Goal: Information Seeking & Learning: Learn about a topic

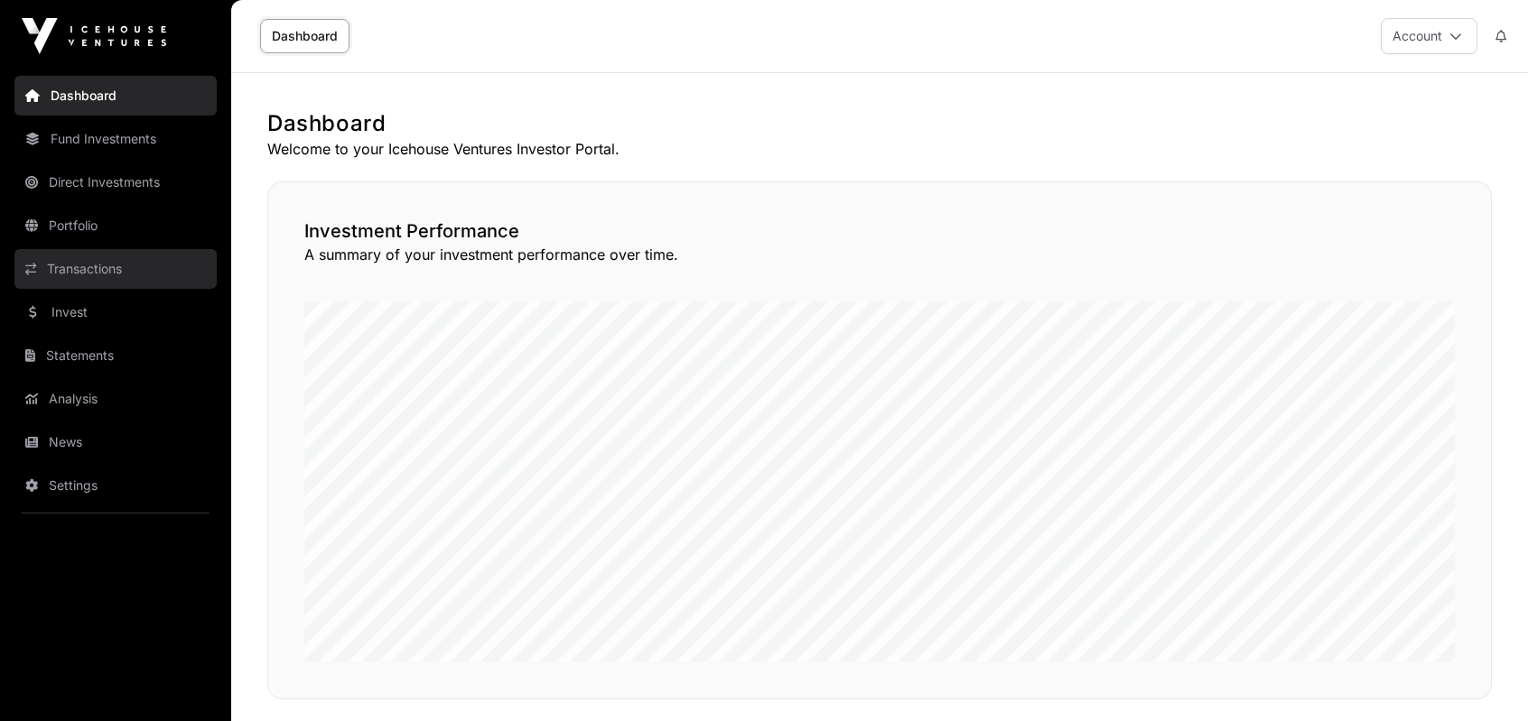
click at [125, 279] on link "Transactions" at bounding box center [115, 269] width 202 height 40
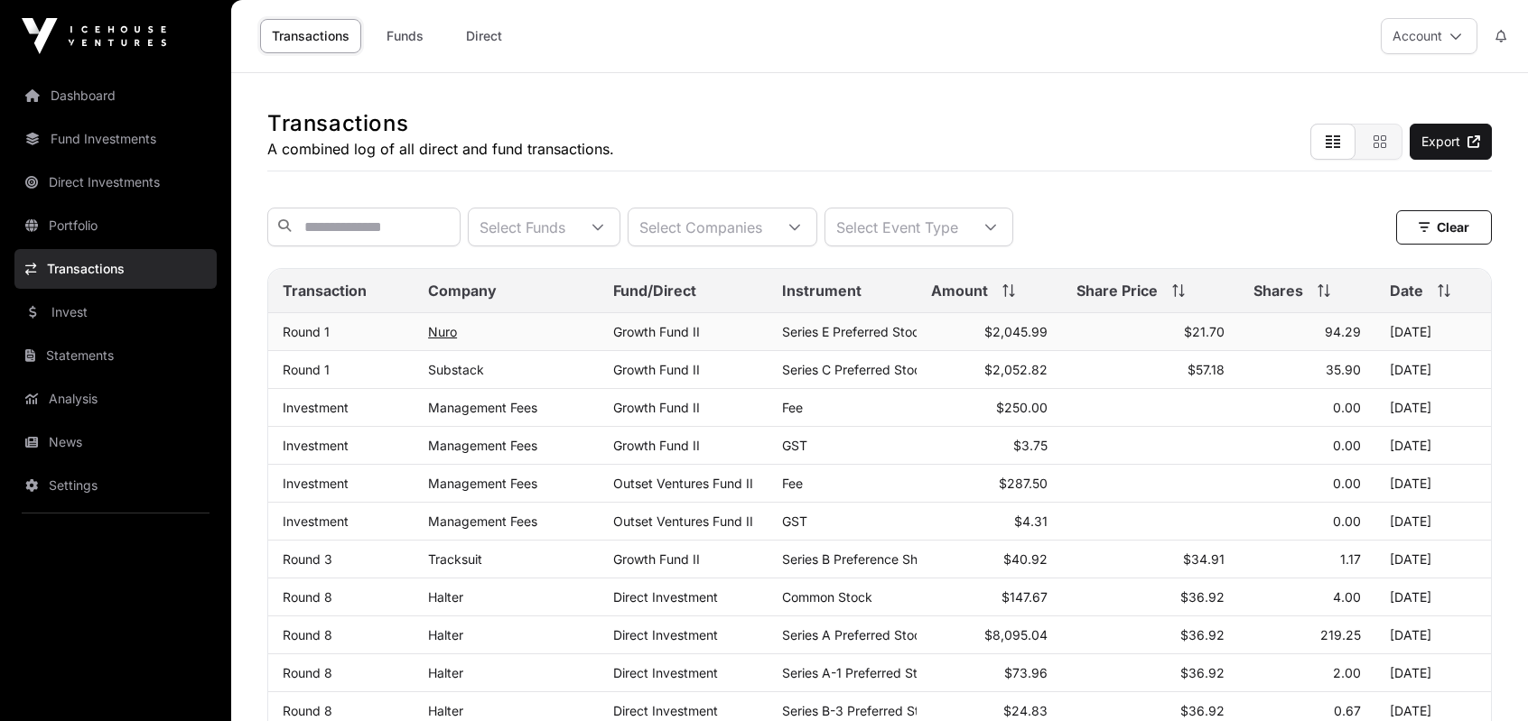
click at [445, 340] on link "Nuro" at bounding box center [442, 331] width 29 height 15
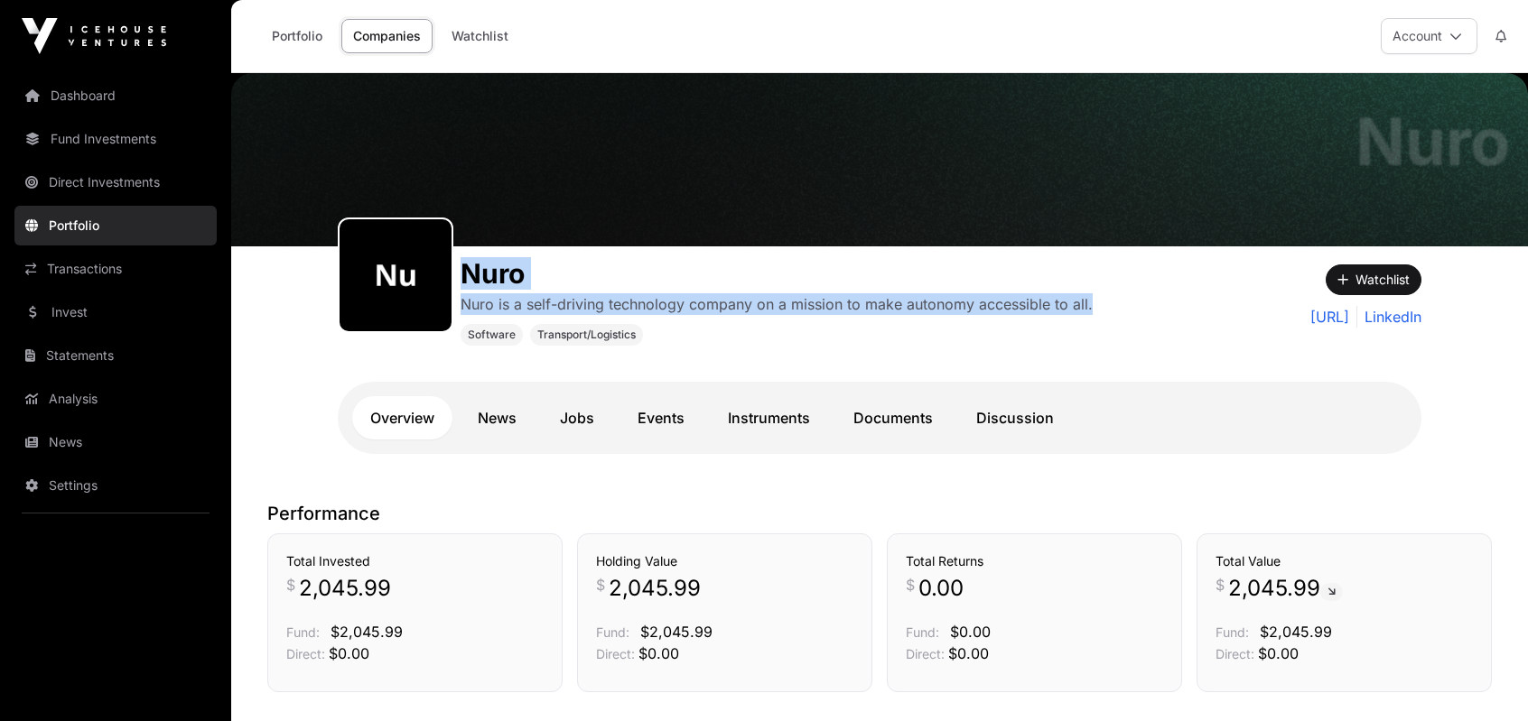
drag, startPoint x: 466, startPoint y: 268, endPoint x: 1134, endPoint y: 307, distance: 669.3
click at [1134, 307] on div "[PERSON_NAME] is a self-driving technology company on a mission to make autonom…" at bounding box center [744, 296] width 813 height 99
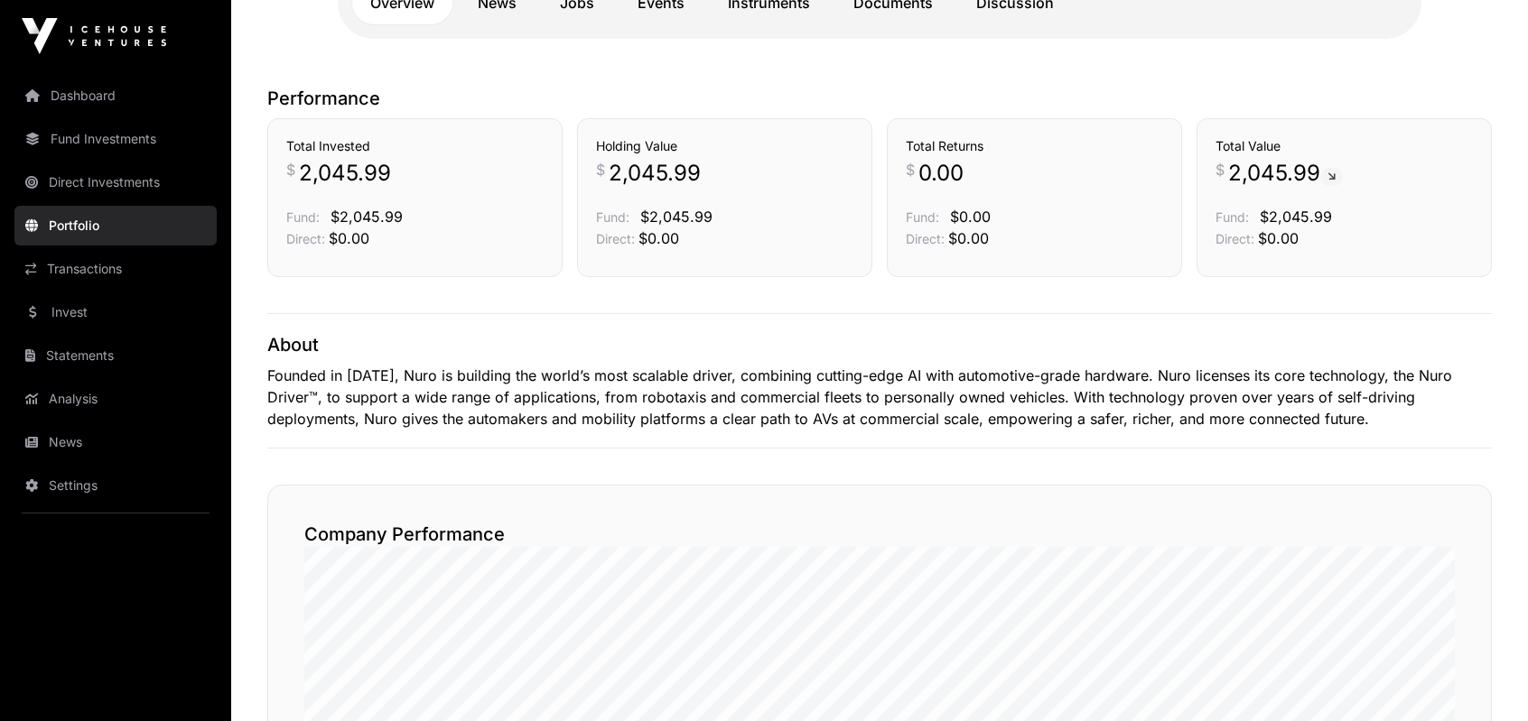
scroll to position [416, 0]
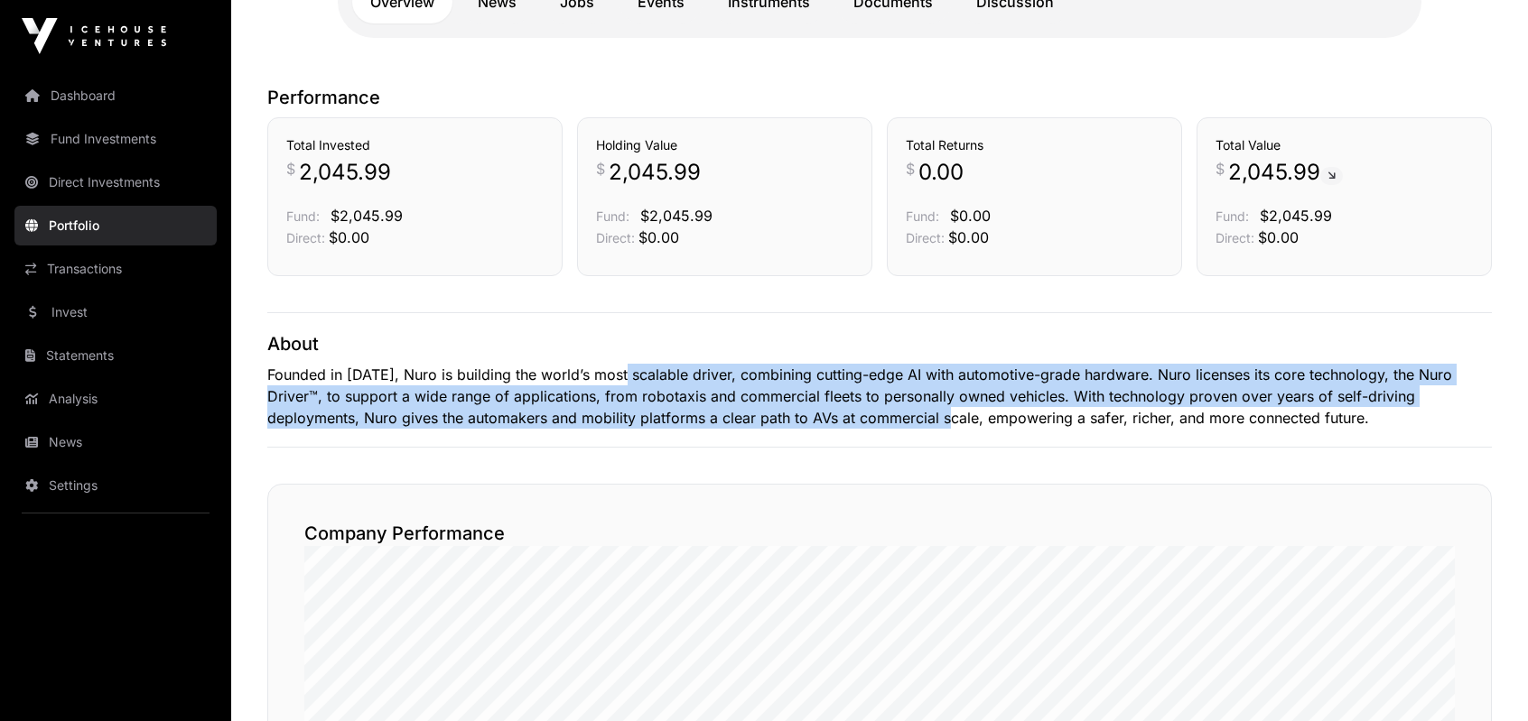
drag, startPoint x: 628, startPoint y: 382, endPoint x: 961, endPoint y: 408, distance: 333.3
click at [961, 408] on p "Founded in [DATE], Nuro is building the world’s most scalable driver, combining…" at bounding box center [879, 396] width 1224 height 65
click at [911, 386] on p "Founded in [DATE], Nuro is building the world’s most scalable driver, combining…" at bounding box center [879, 396] width 1224 height 65
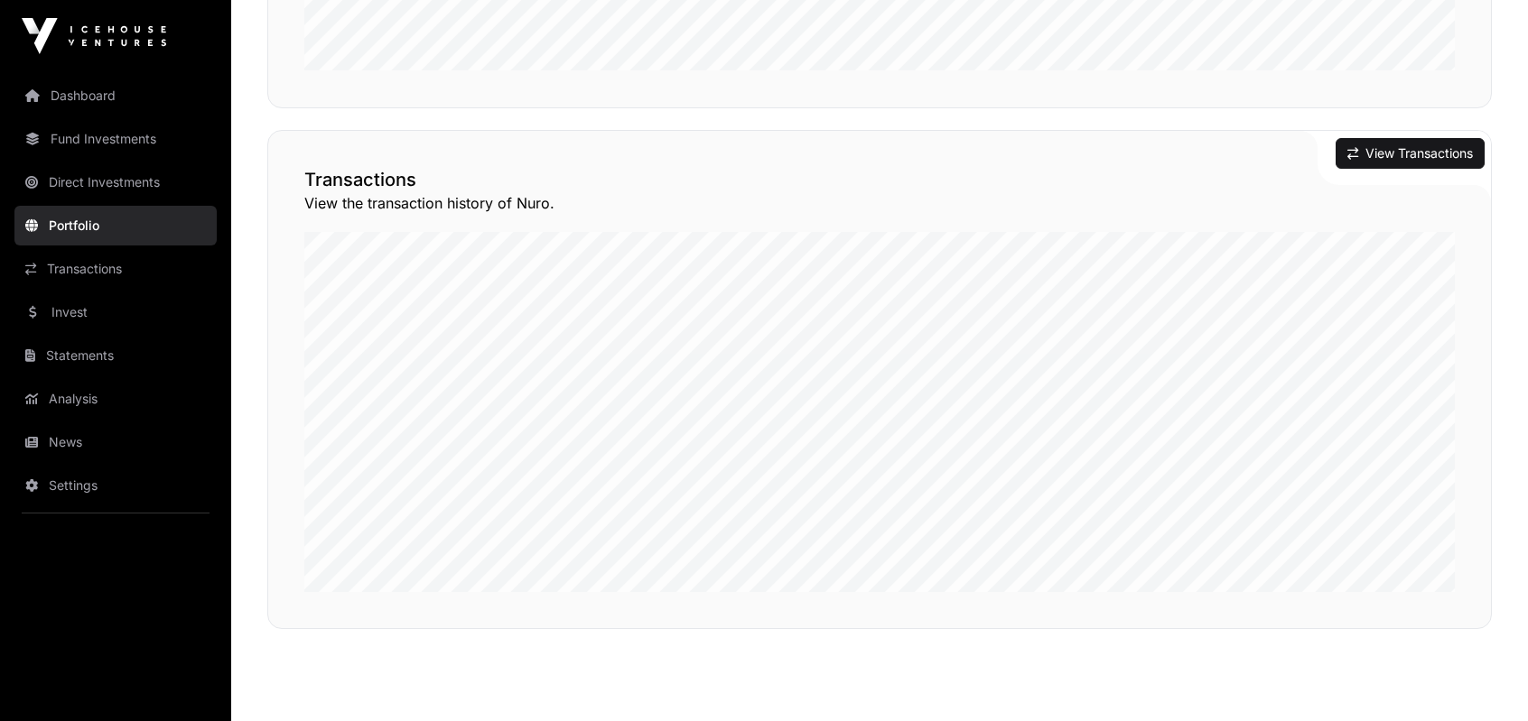
scroll to position [1338, 0]
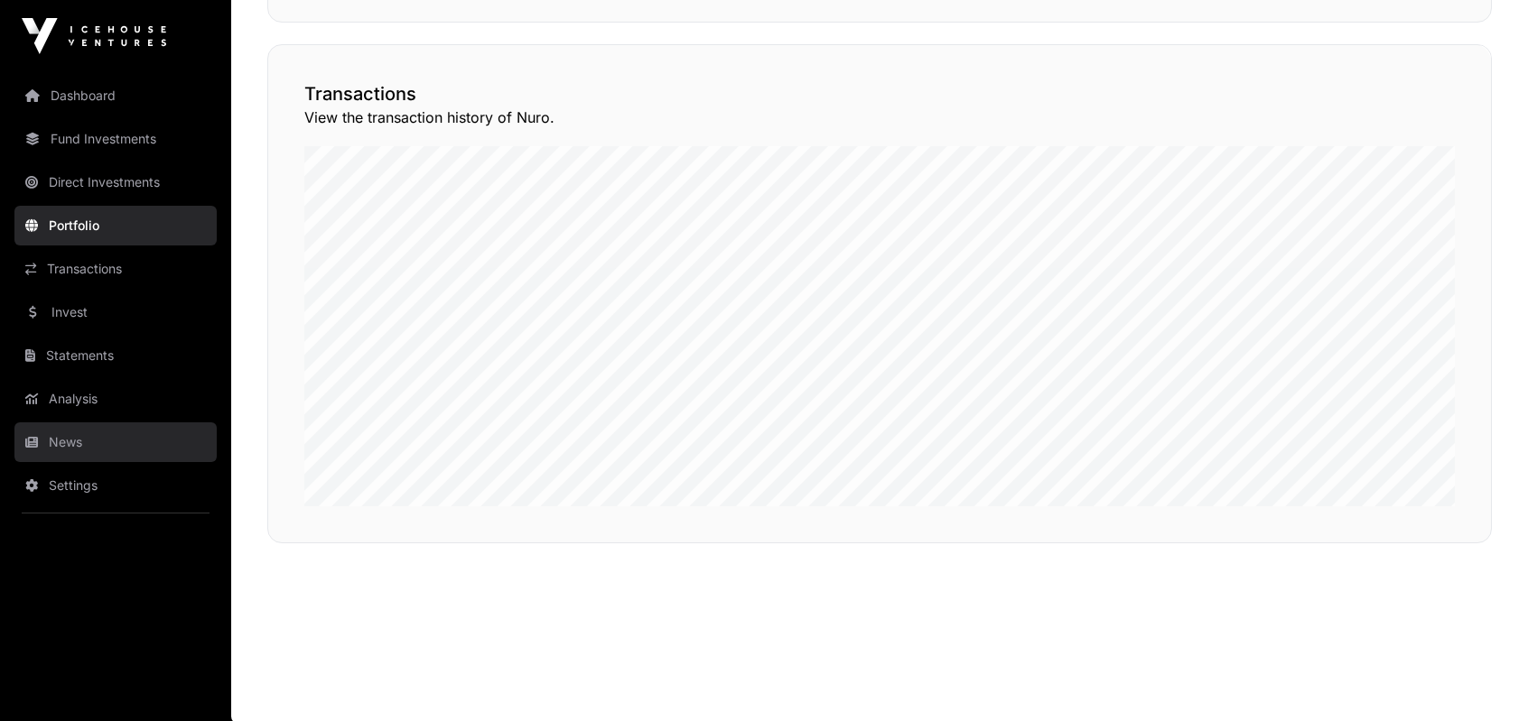
click at [116, 432] on link "News" at bounding box center [115, 443] width 202 height 40
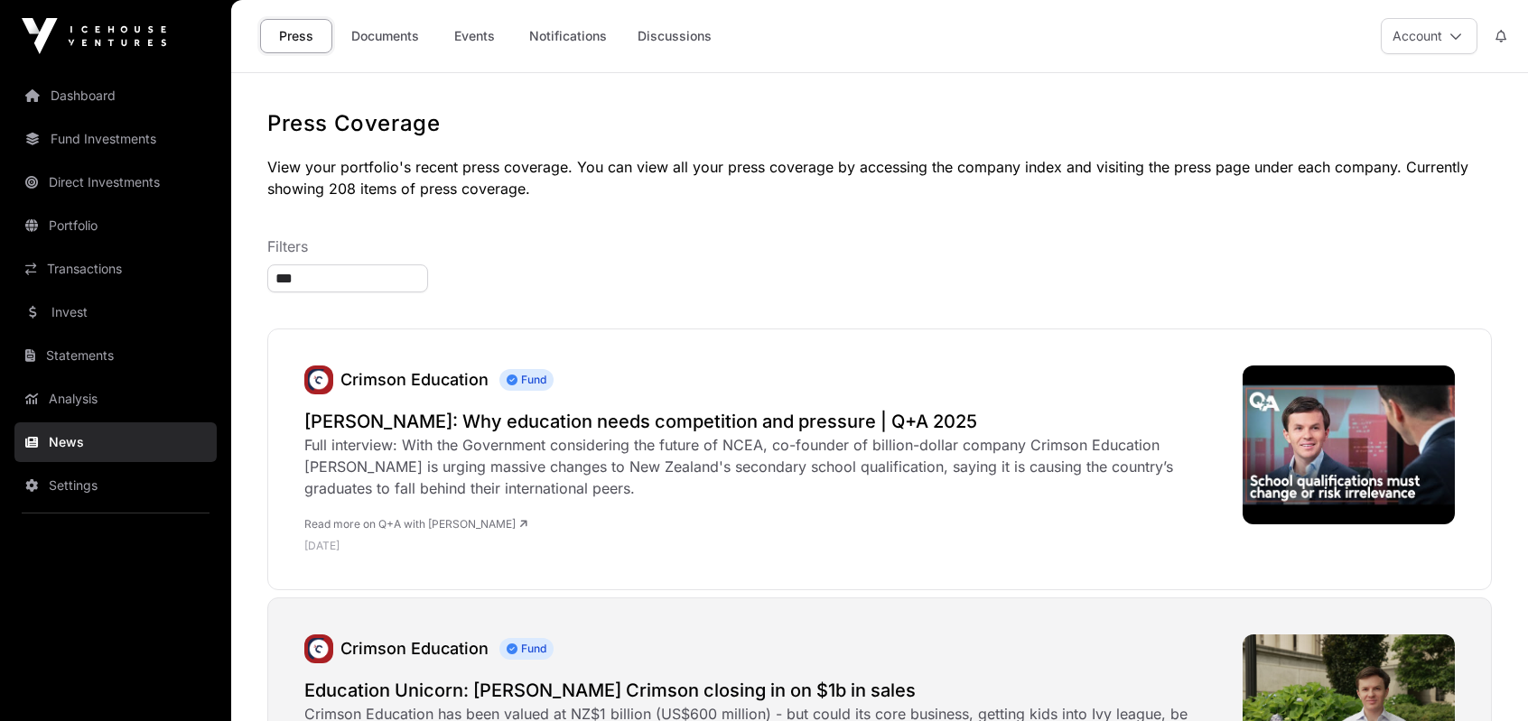
type input "****"
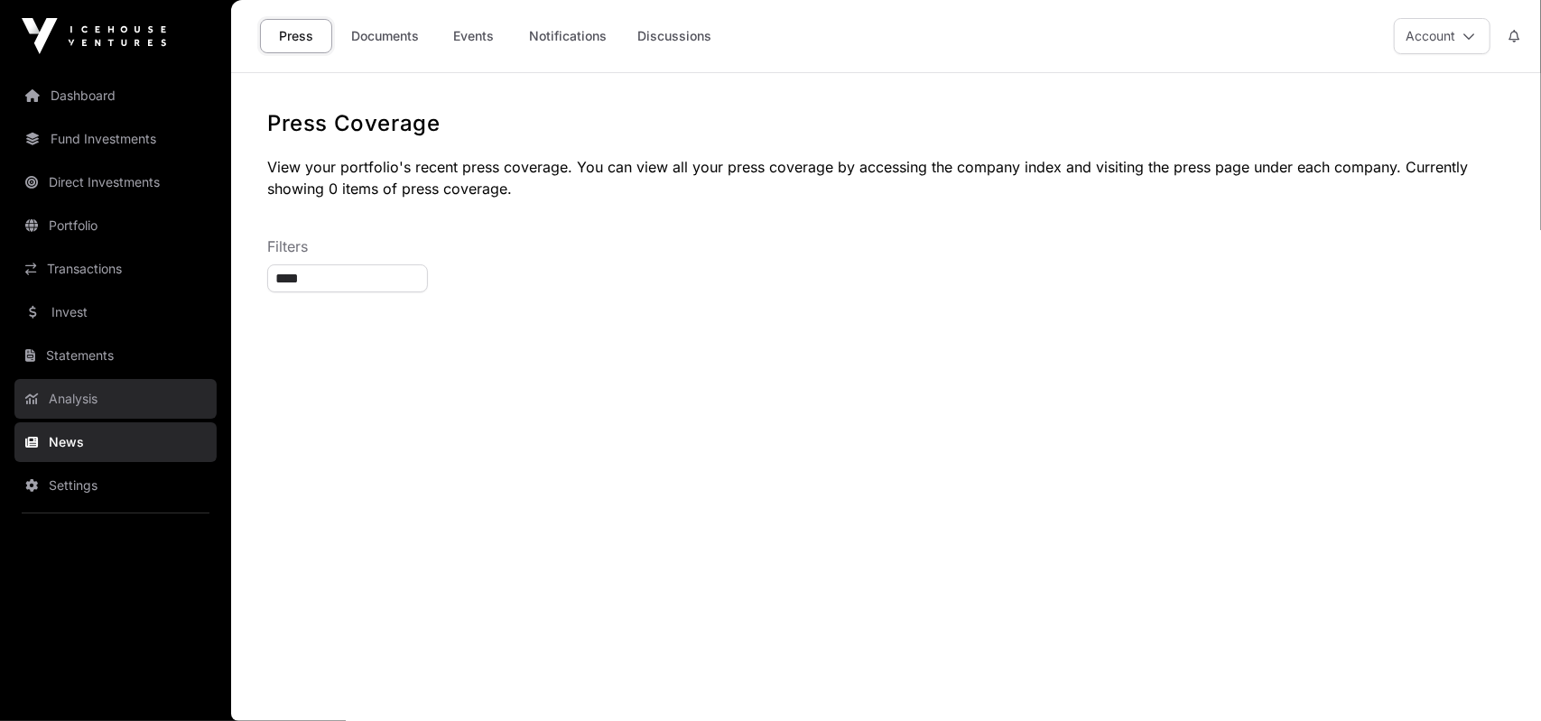
click at [116, 402] on link "Analysis" at bounding box center [115, 399] width 202 height 40
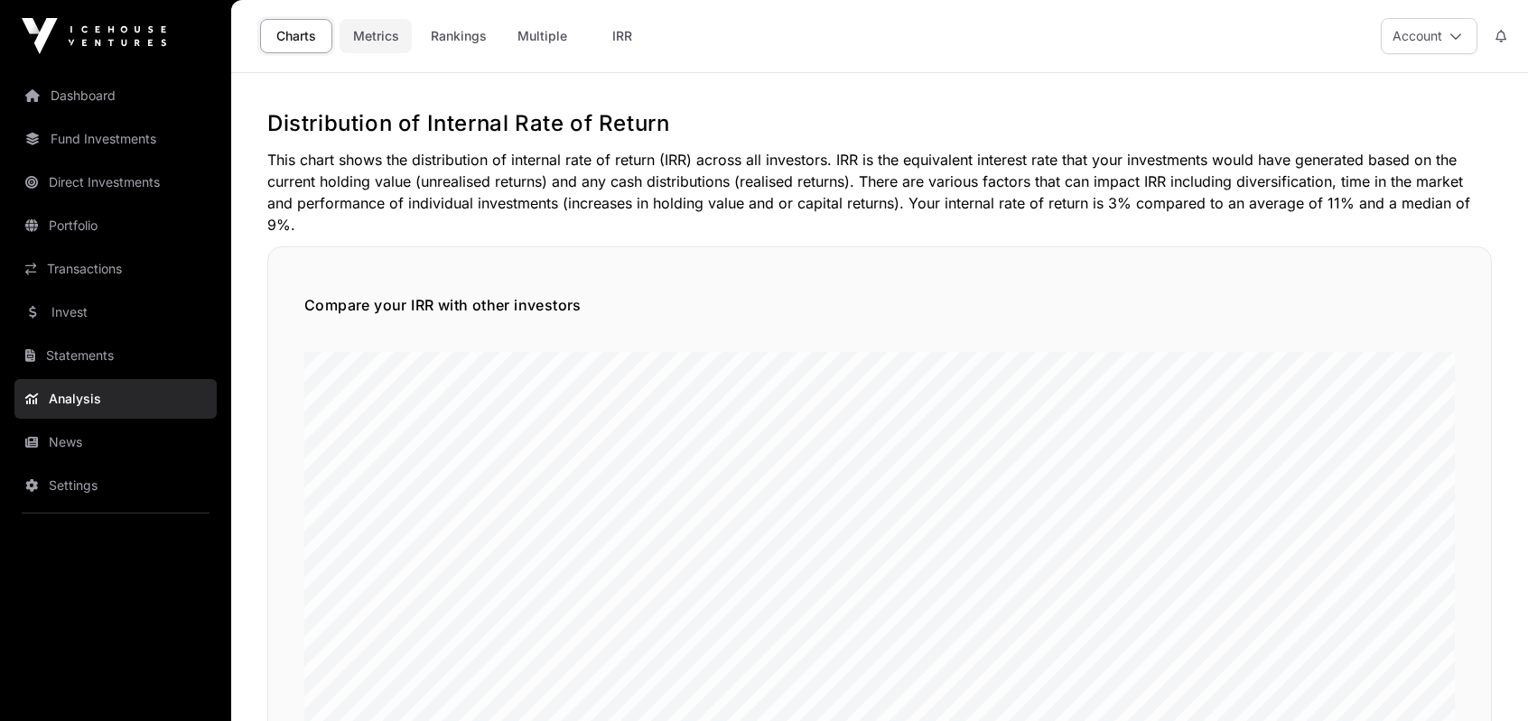
click at [368, 37] on link "Metrics" at bounding box center [376, 36] width 72 height 34
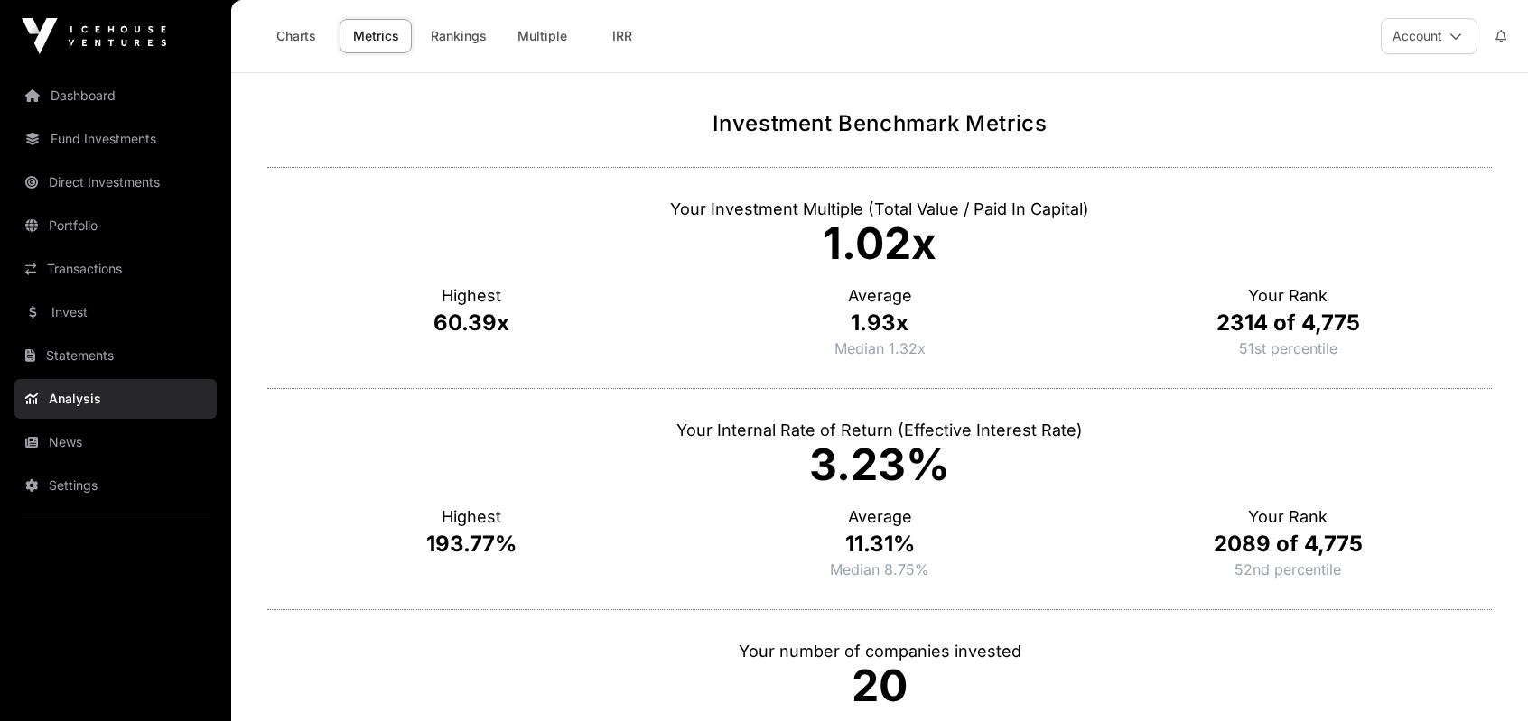
drag, startPoint x: 709, startPoint y: 121, endPoint x: 1156, endPoint y: 116, distance: 447.0
click at [1156, 116] on h1 "Investment Benchmark Metrics" at bounding box center [879, 123] width 1224 height 29
drag, startPoint x: 713, startPoint y: 119, endPoint x: 1134, endPoint y: 127, distance: 420.9
click at [1134, 127] on h1 "Investment Benchmark Metrics" at bounding box center [879, 123] width 1224 height 29
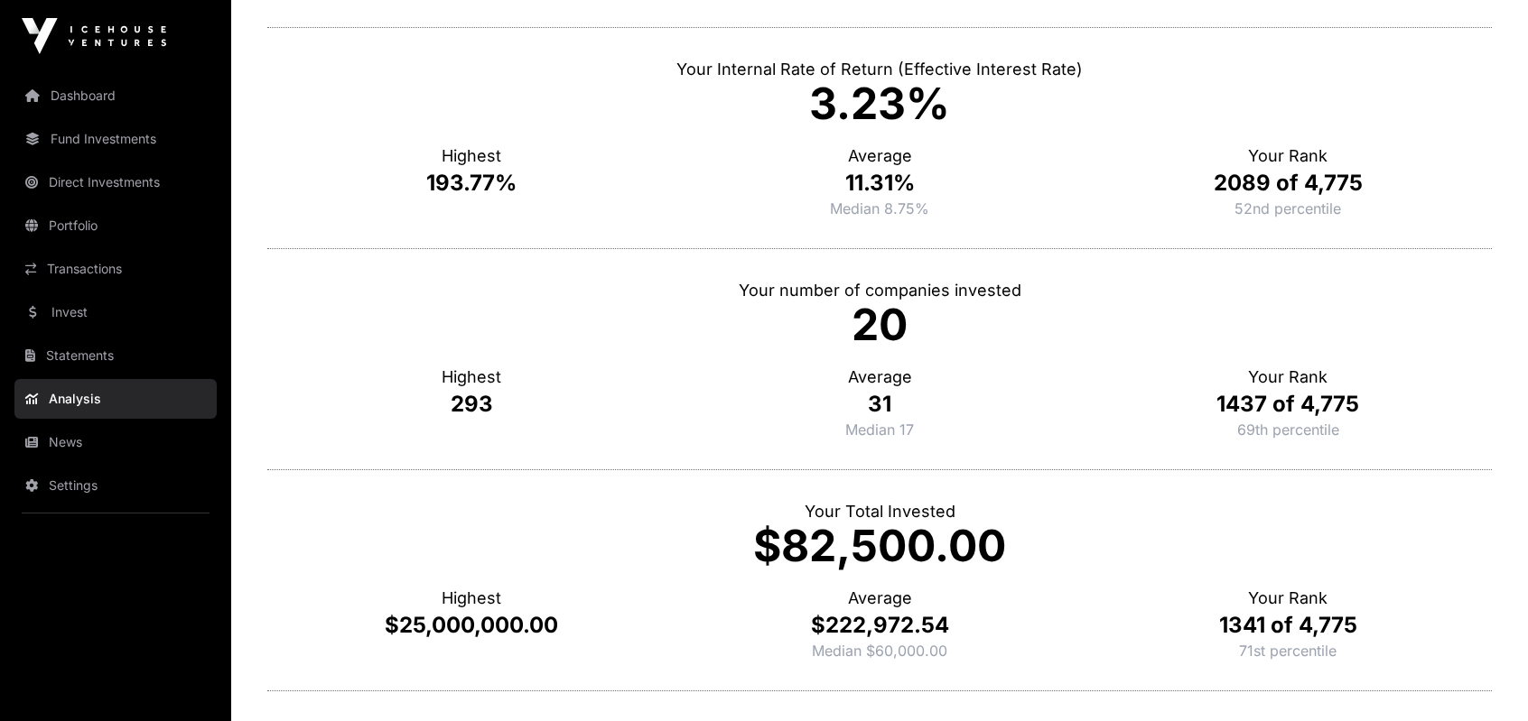
scroll to position [451, 0]
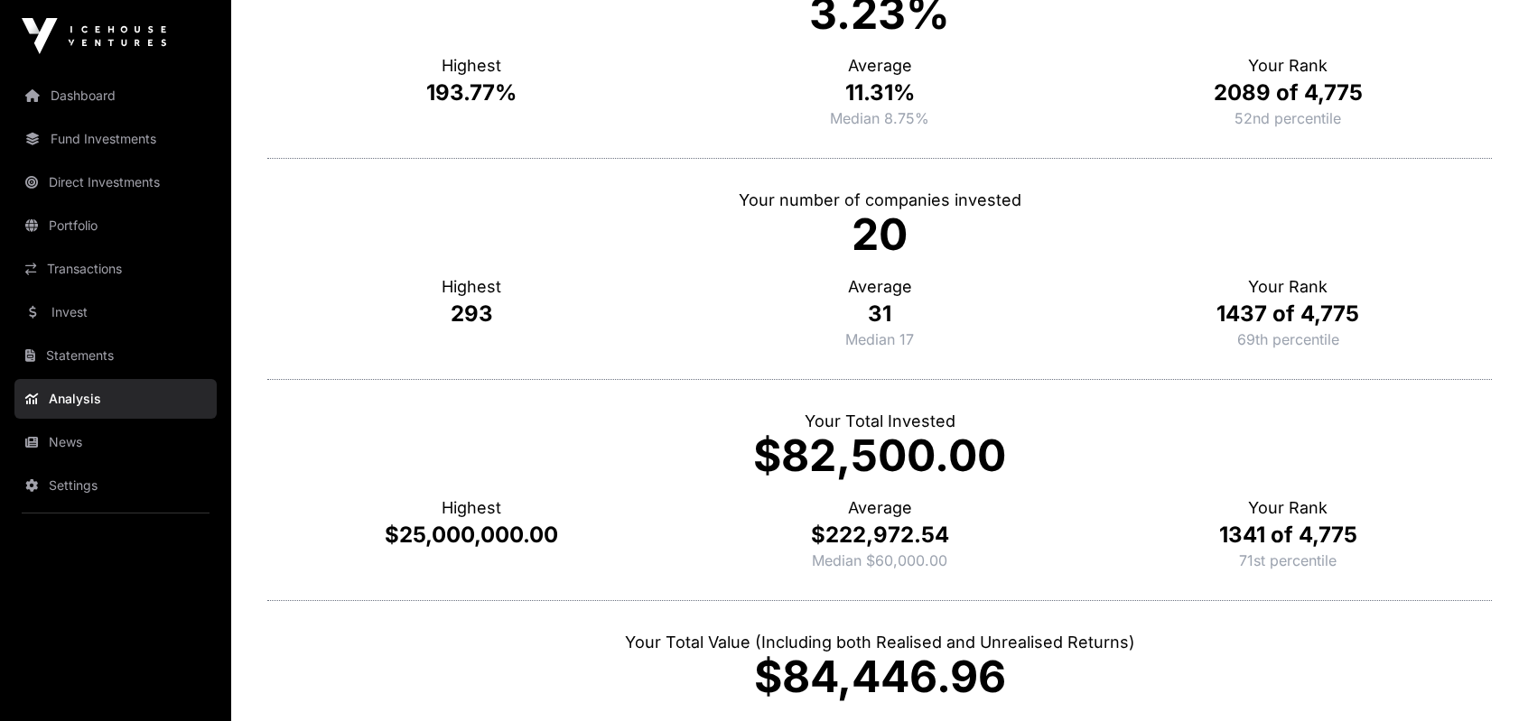
drag, startPoint x: 1007, startPoint y: 257, endPoint x: 998, endPoint y: 314, distance: 57.6
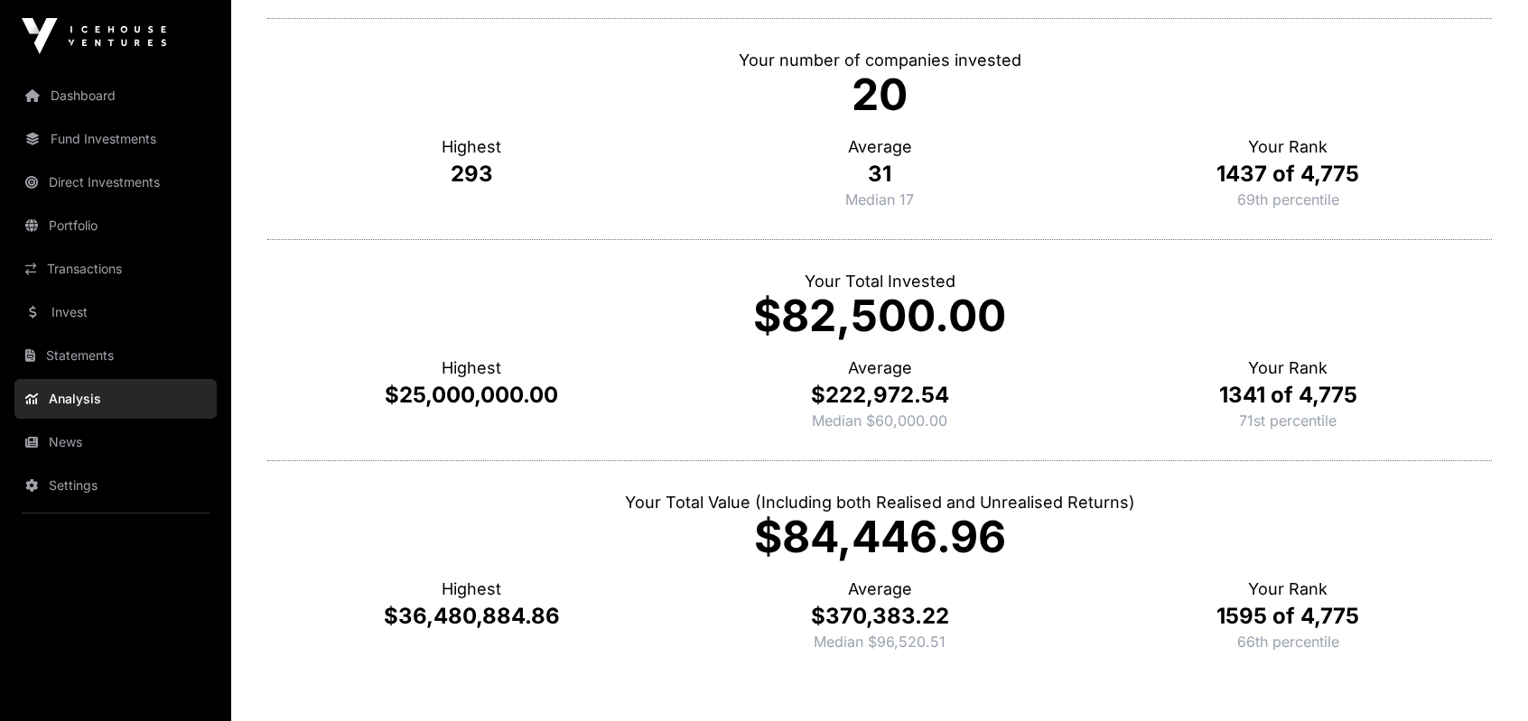
scroll to position [609, 0]
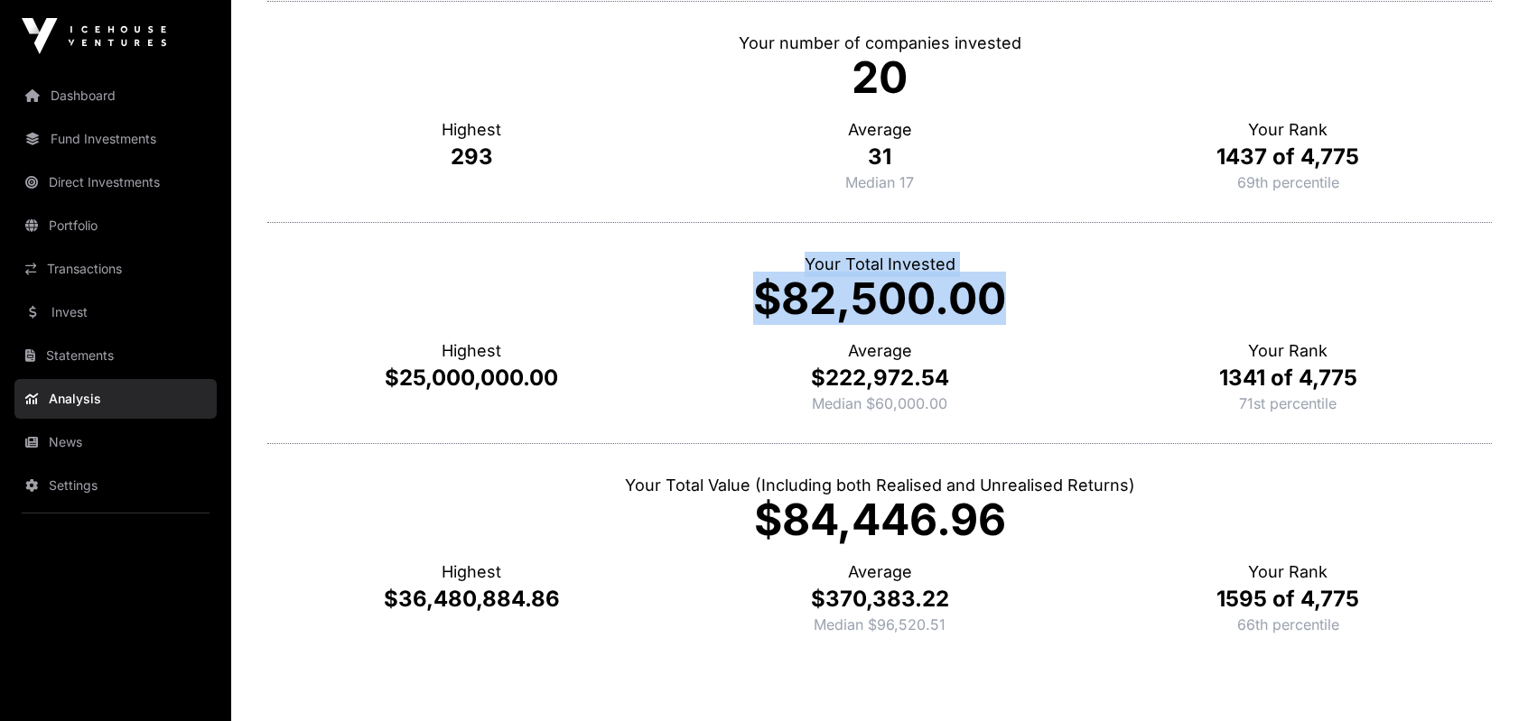
drag, startPoint x: 805, startPoint y: 259, endPoint x: 1020, endPoint y: 307, distance: 221.0
click at [1020, 307] on div "Your Total Invested $82,500.00 Highest $25,000,000.00 Average $222,972.54 Media…" at bounding box center [879, 332] width 1224 height 221
click at [1020, 307] on p "$82,500.00" at bounding box center [879, 298] width 1224 height 43
drag, startPoint x: 750, startPoint y: 288, endPoint x: 1019, endPoint y: 296, distance: 268.3
click at [1019, 296] on p "$82,500.00" at bounding box center [879, 298] width 1224 height 43
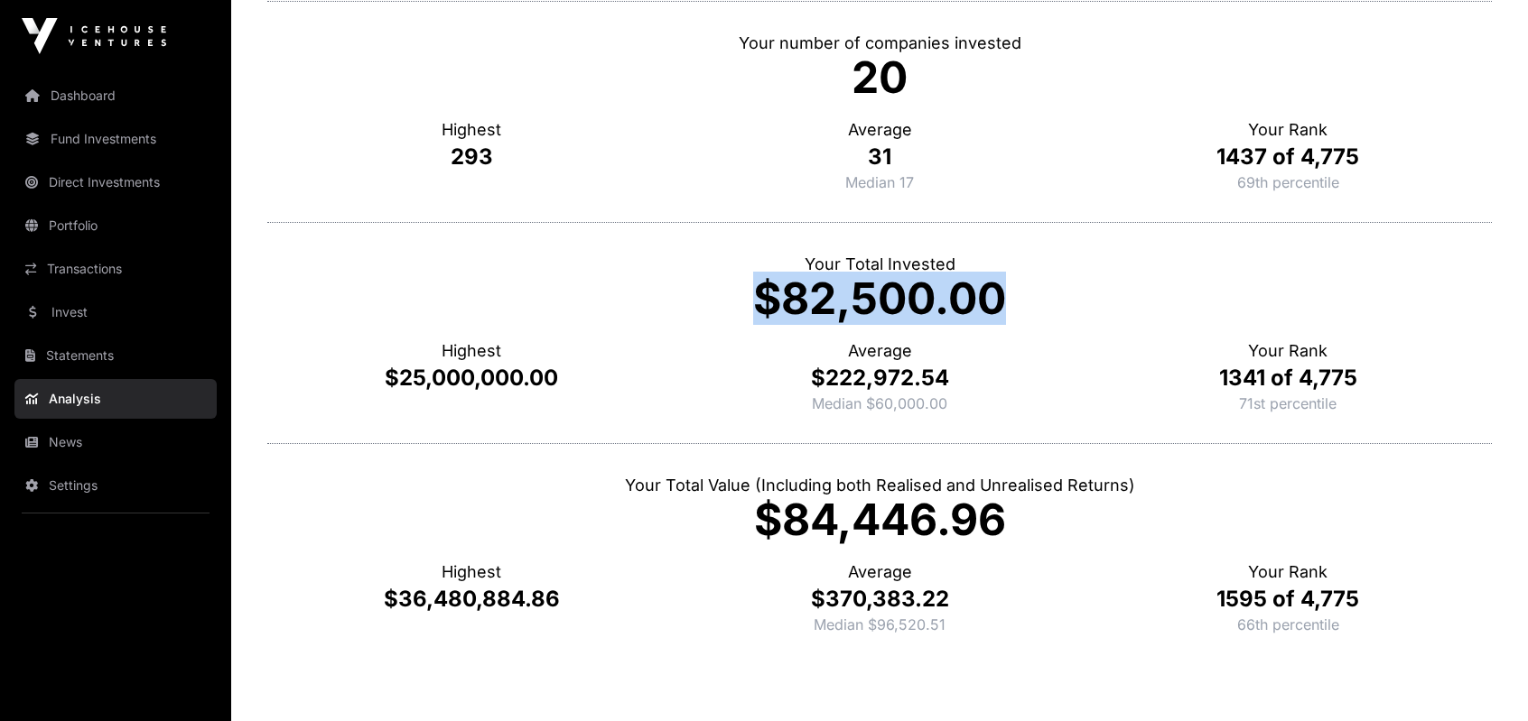
click at [1019, 296] on p "$82,500.00" at bounding box center [879, 298] width 1224 height 43
drag, startPoint x: 1037, startPoint y: 296, endPoint x: 765, endPoint y: 292, distance: 271.8
click at [765, 292] on p "$82,500.00" at bounding box center [879, 298] width 1224 height 43
drag, startPoint x: 761, startPoint y: 286, endPoint x: 1003, endPoint y: 296, distance: 242.2
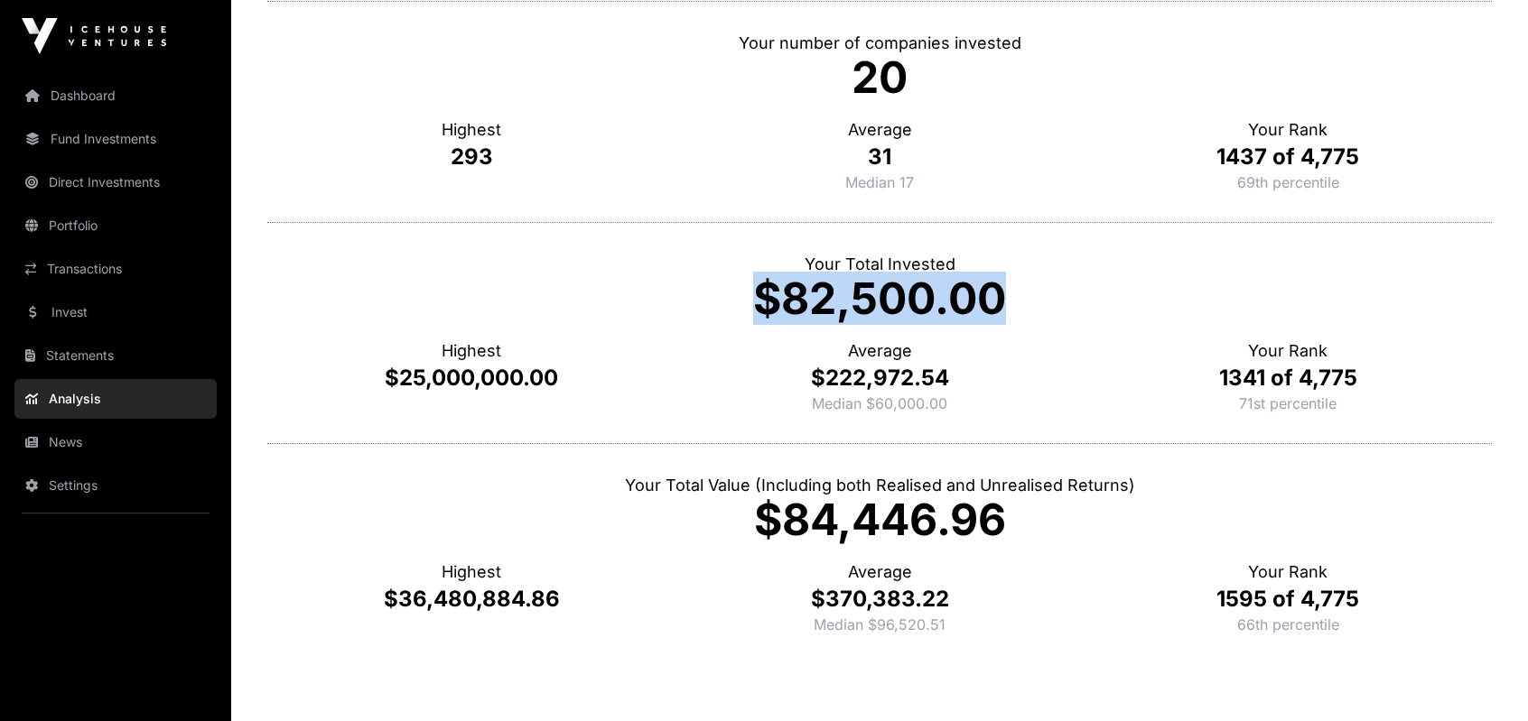
click at [1003, 296] on p "$82,500.00" at bounding box center [879, 298] width 1224 height 43
click at [1039, 286] on p "$82,500.00" at bounding box center [879, 298] width 1224 height 43
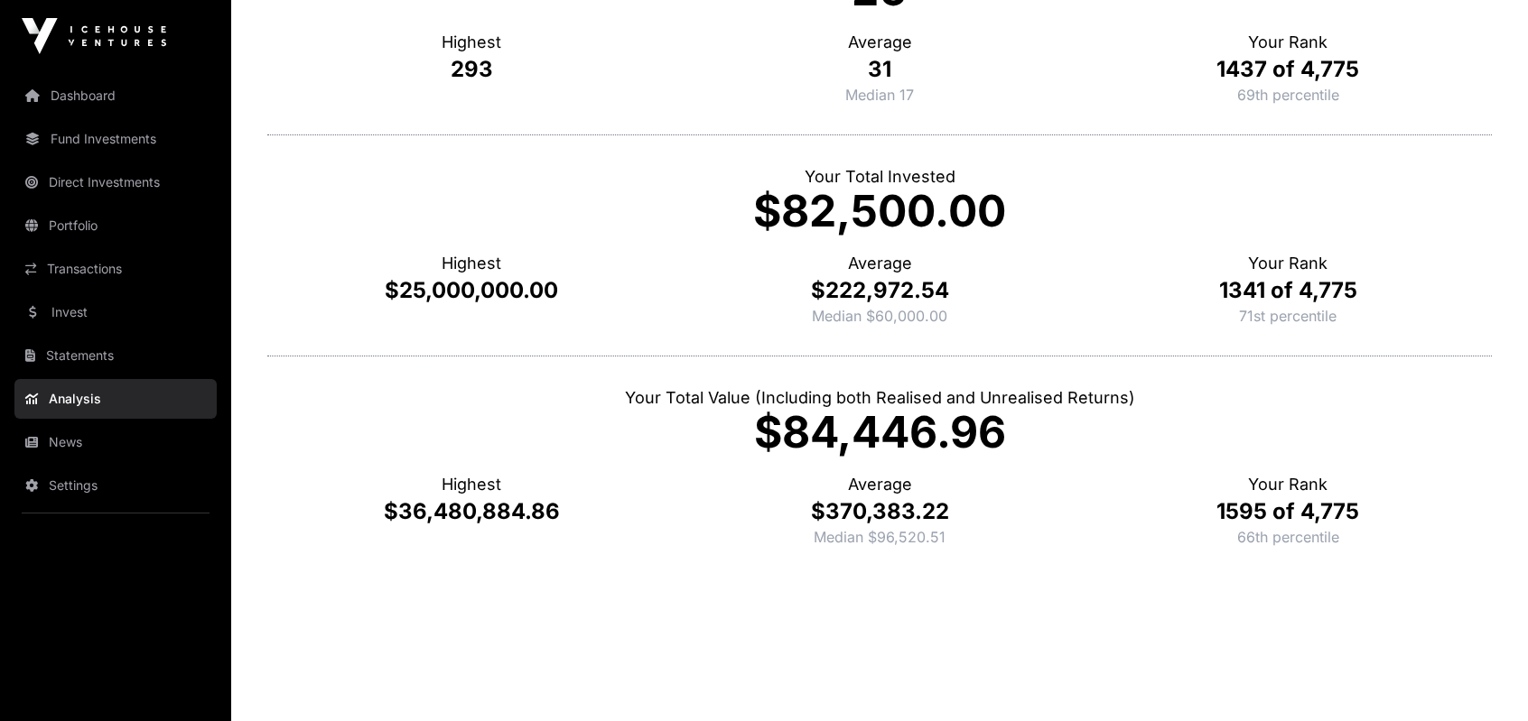
scroll to position [701, 0]
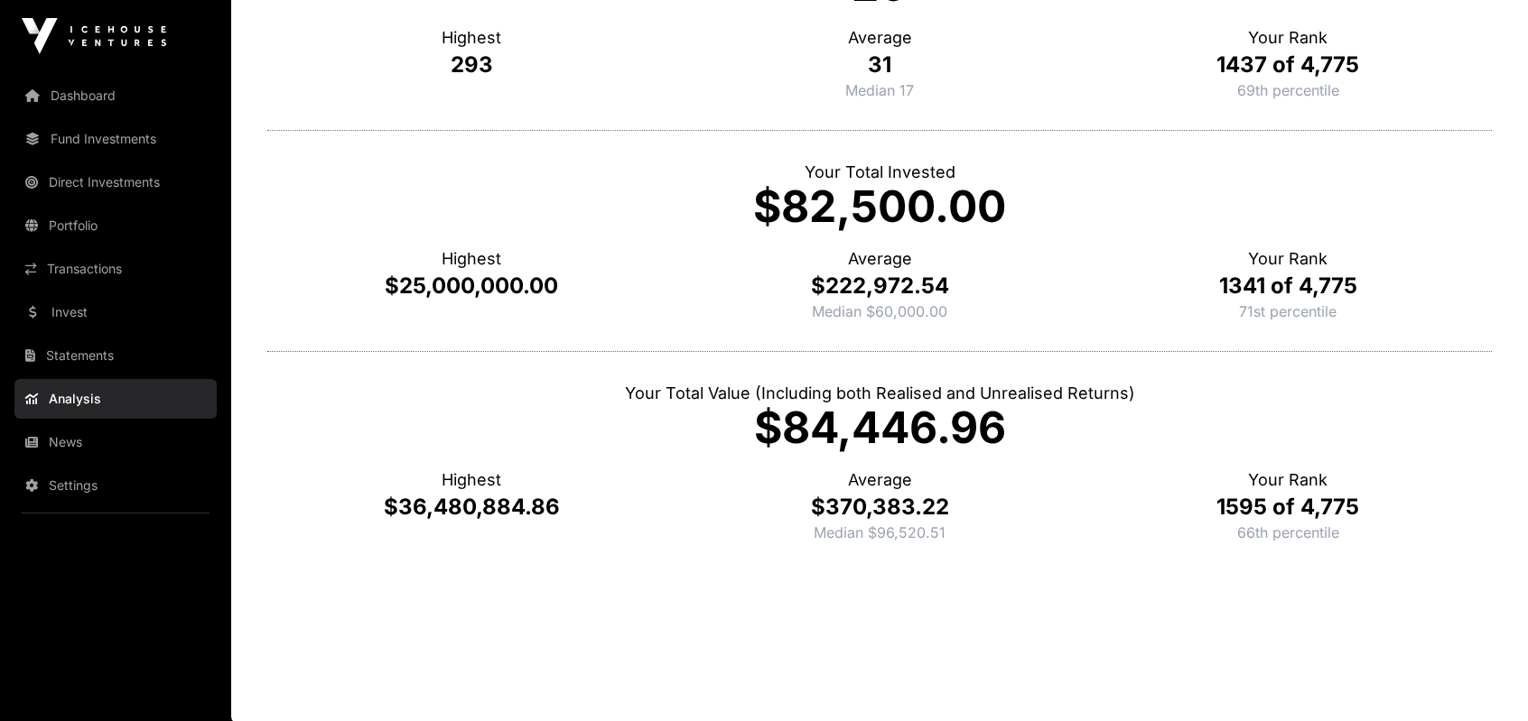
drag, startPoint x: 809, startPoint y: 304, endPoint x: 999, endPoint y: 304, distance: 189.6
click at [999, 304] on p "Median $60,000.00" at bounding box center [879, 312] width 408 height 22
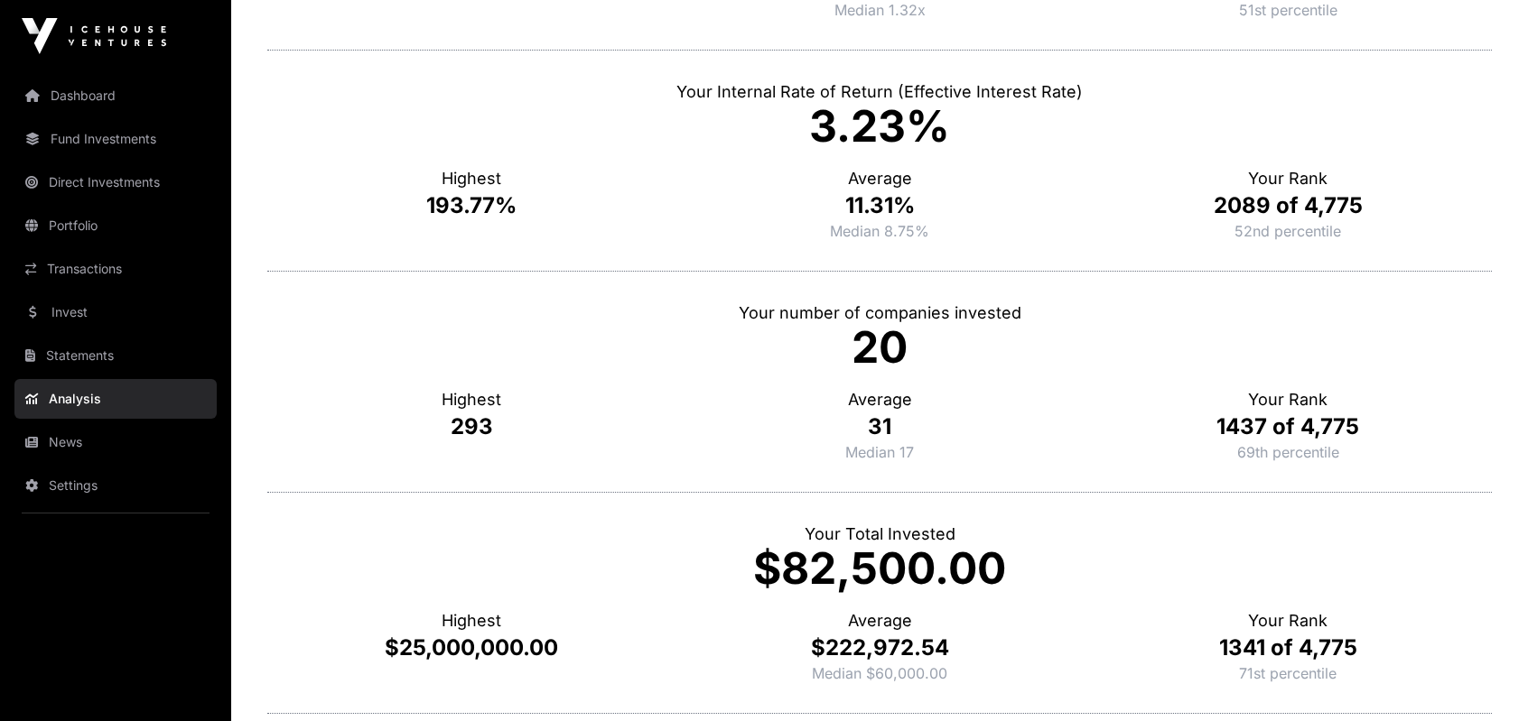
scroll to position [0, 0]
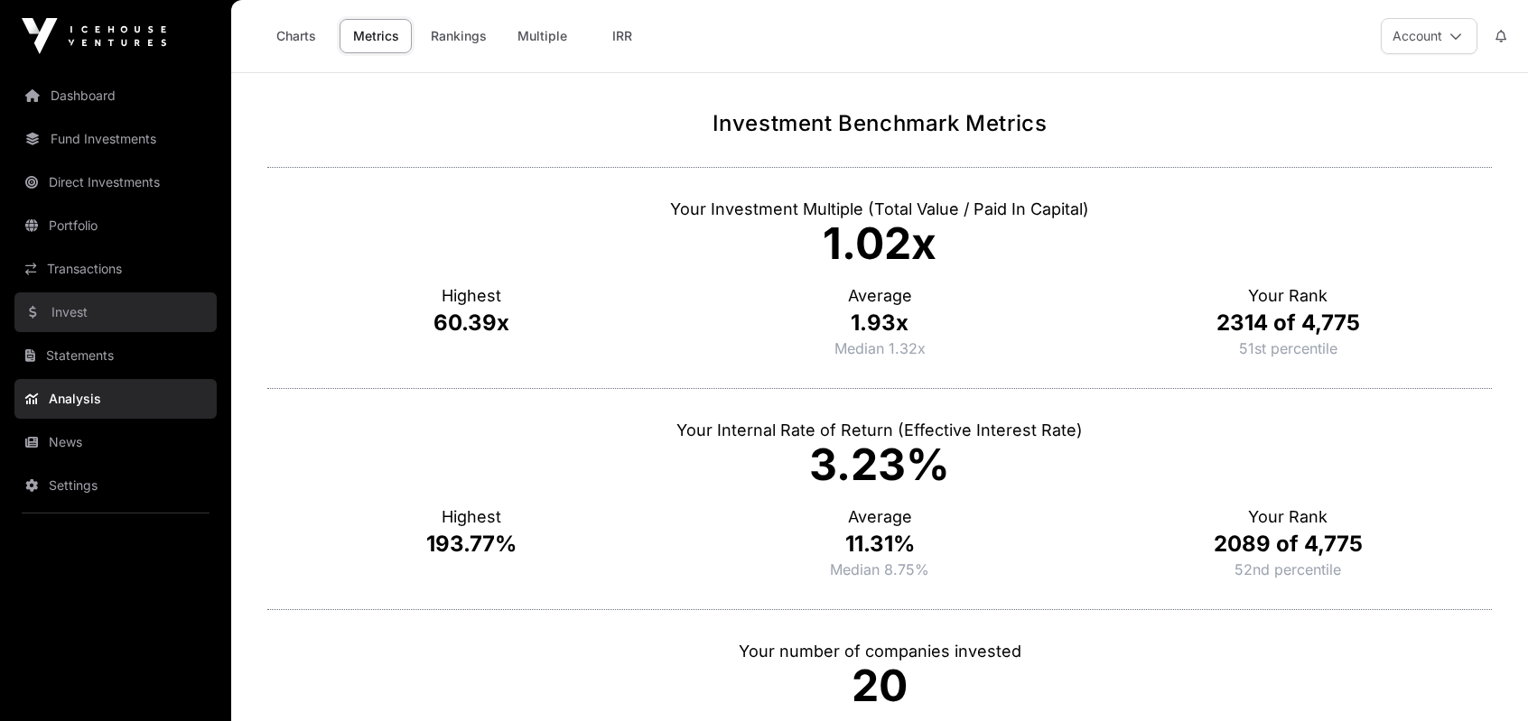
click at [101, 302] on link "Invest" at bounding box center [115, 313] width 202 height 40
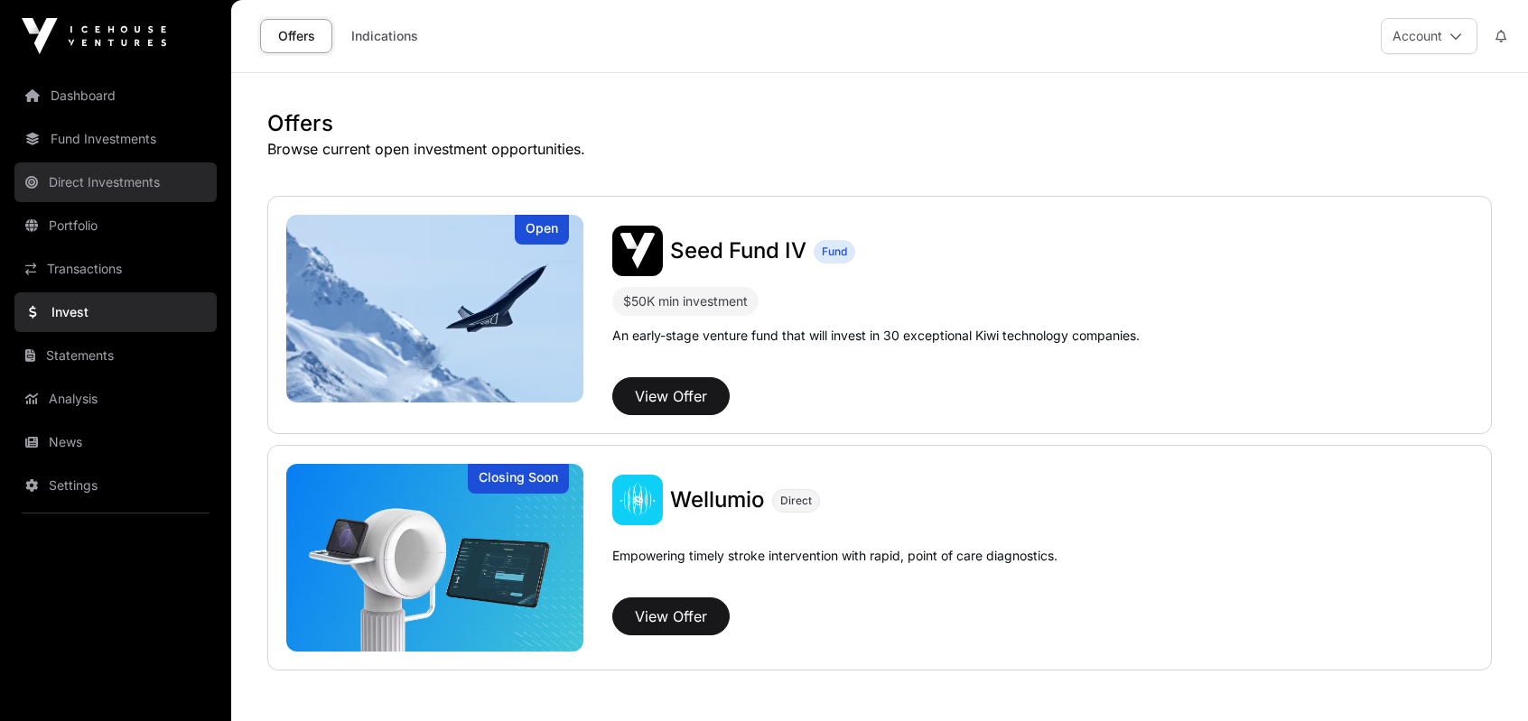
click at [110, 173] on link "Direct Investments" at bounding box center [115, 183] width 202 height 40
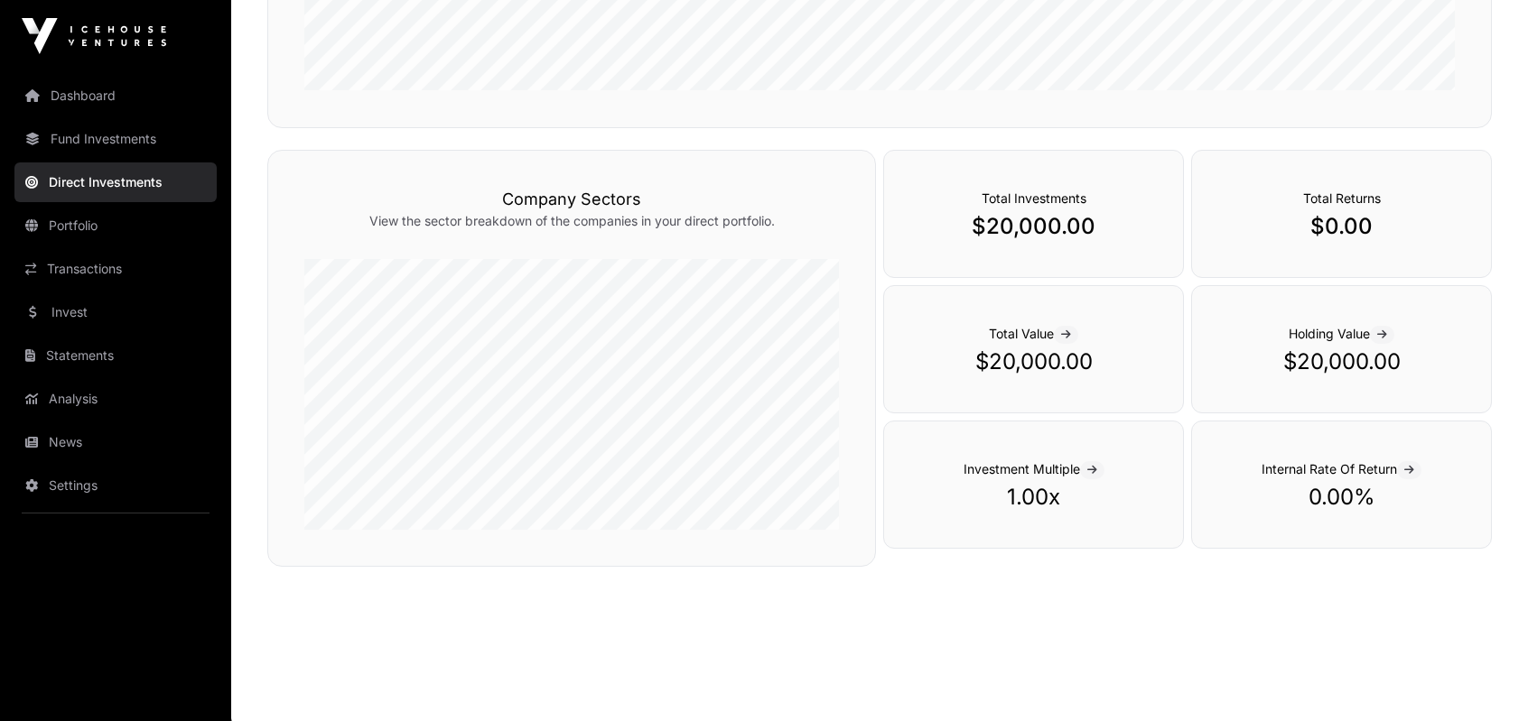
scroll to position [553, 0]
